Goal: Task Accomplishment & Management: Use online tool/utility

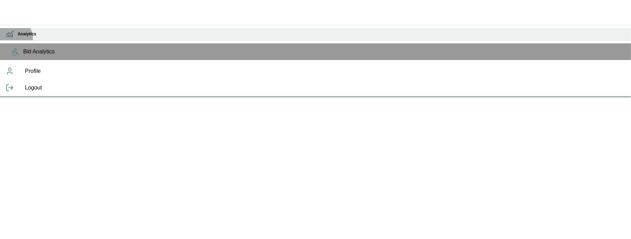
click at [12, 37] on icon at bounding box center [12, 35] width 0 height 4
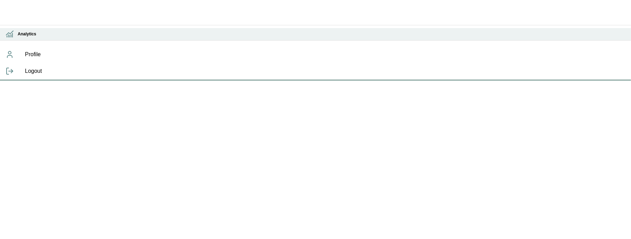
click at [12, 37] on icon at bounding box center [12, 35] width 0 height 4
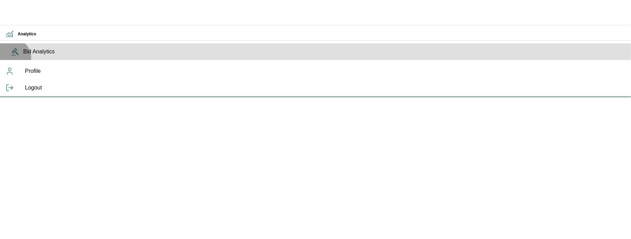
click at [23, 56] on span "Bid Analytics" at bounding box center [324, 52] width 603 height 8
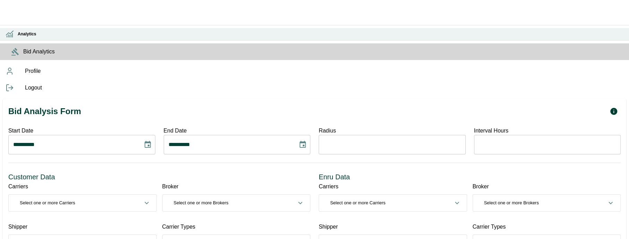
click at [11, 37] on icon at bounding box center [10, 34] width 8 height 8
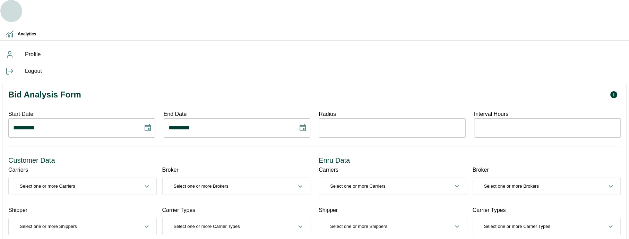
click at [20, 5] on button "button" at bounding box center [11, 11] width 22 height 22
click at [11, 9] on icon "button" at bounding box center [11, 11] width 17 height 17
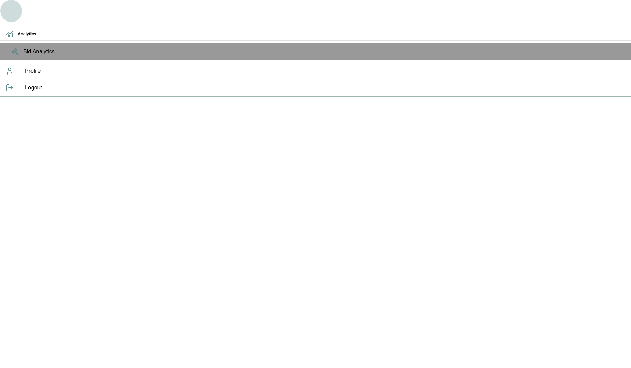
click at [14, 14] on icon "button" at bounding box center [11, 11] width 17 height 17
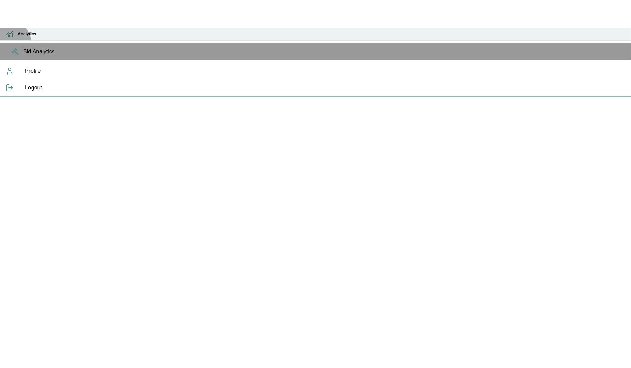
click at [18, 37] on h6 "Analytics" at bounding box center [322, 34] width 608 height 7
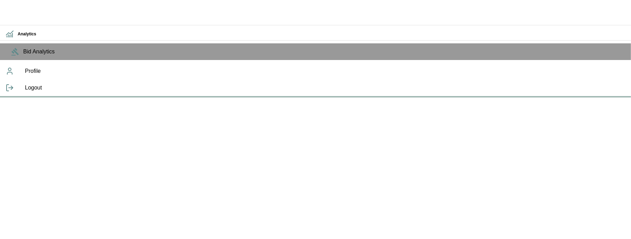
click at [8, 92] on icon at bounding box center [10, 88] width 8 height 8
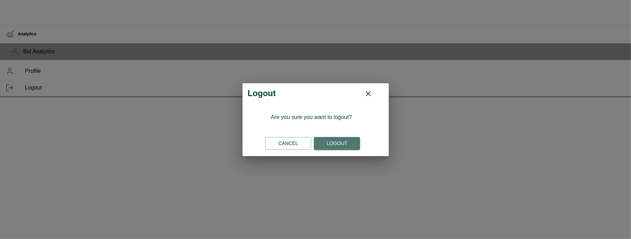
click at [331, 140] on button "Logout" at bounding box center [337, 143] width 46 height 13
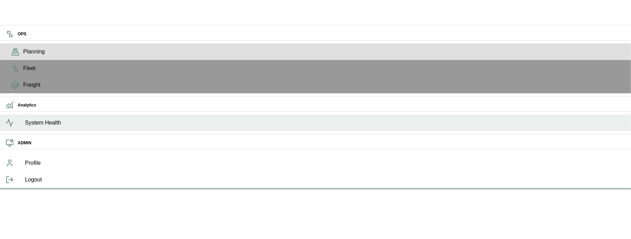
click at [23, 56] on span "Planning" at bounding box center [324, 52] width 603 height 8
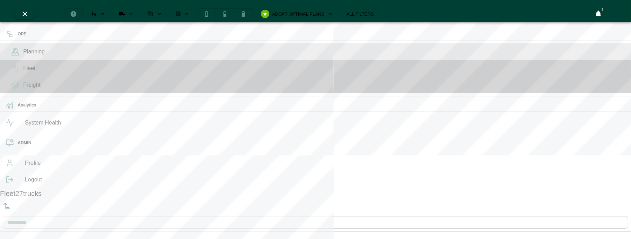
scroll to position [236, 129]
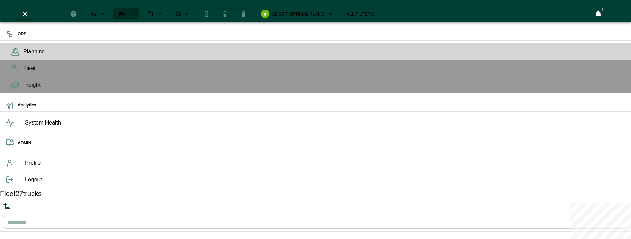
click at [139, 14] on button "Run Plan Loads" at bounding box center [126, 13] width 26 height 11
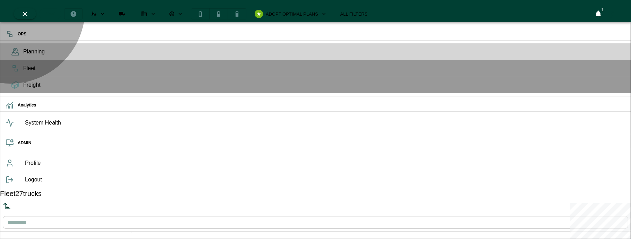
type input "*****"
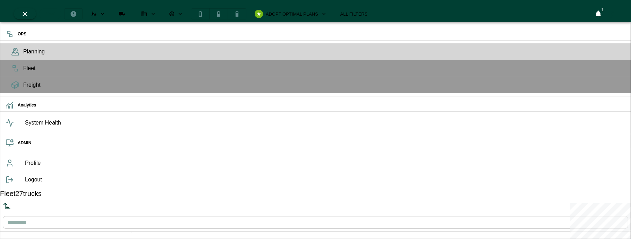
type input "******"
